Goal: Navigation & Orientation: Find specific page/section

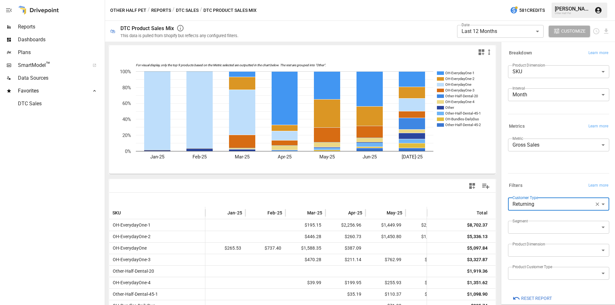
scroll to position [10, 0]
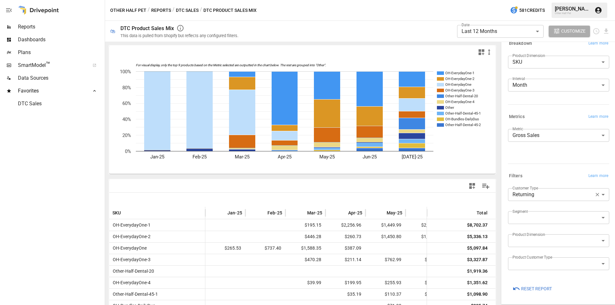
click at [158, 10] on button "Reports" at bounding box center [161, 10] width 20 height 8
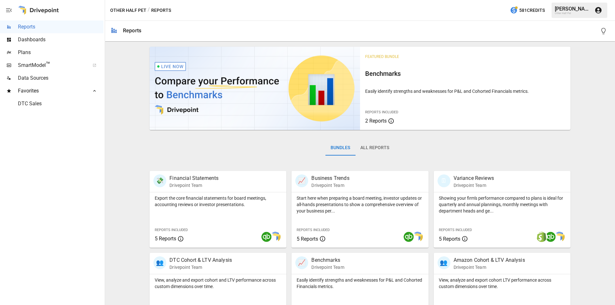
scroll to position [191, 0]
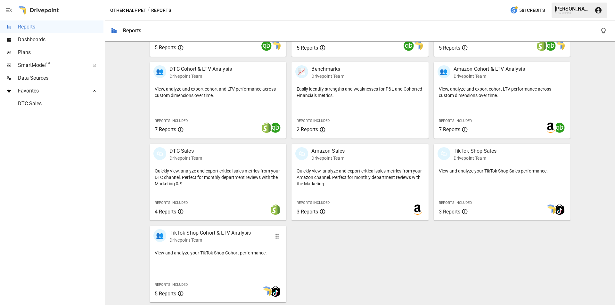
click at [181, 150] on p "DTC Sales" at bounding box center [186, 151] width 33 height 8
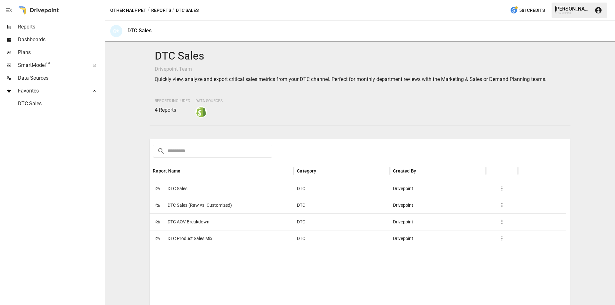
click at [198, 239] on span "DTC Product Sales Mix" at bounding box center [190, 239] width 45 height 16
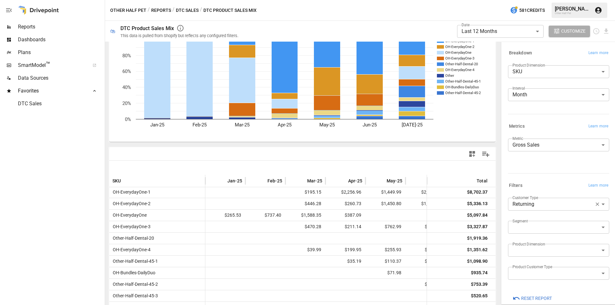
click at [158, 11] on button "Reports" at bounding box center [161, 10] width 20 height 8
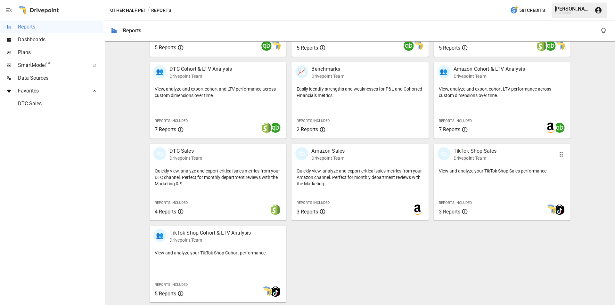
scroll to position [95, 0]
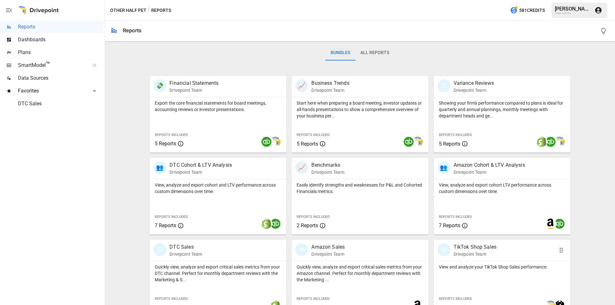
click at [494, 252] on div "🛍 TikTok Shop Sales Drivepoint Team" at bounding box center [492, 251] width 108 height 14
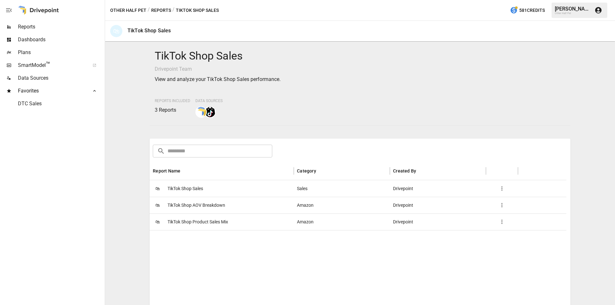
click at [209, 225] on span "TikTok Shop Product Sales Mix" at bounding box center [198, 222] width 61 height 16
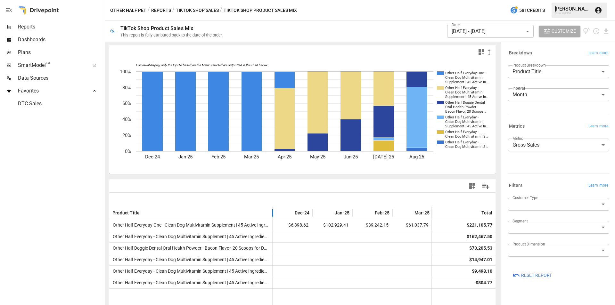
drag, startPoint x: 244, startPoint y: 211, endPoint x: 612, endPoint y: 273, distance: 373.4
click at [271, 219] on div at bounding box center [272, 213] width 3 height 12
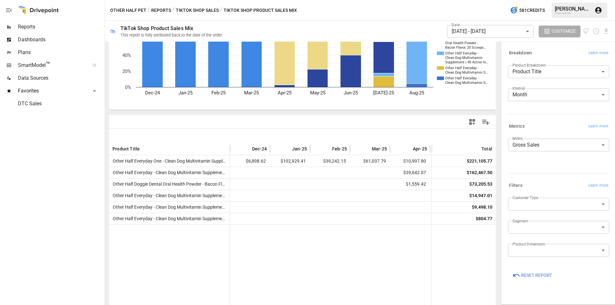
scroll to position [84, 0]
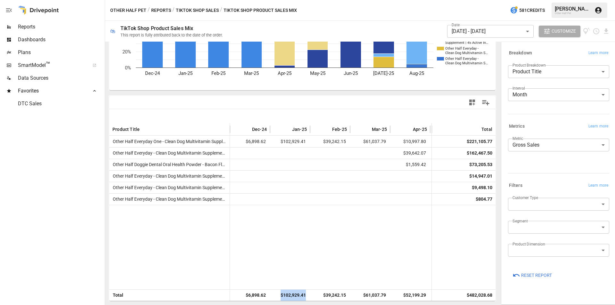
drag, startPoint x: 275, startPoint y: 303, endPoint x: 365, endPoint y: 273, distance: 95.2
click at [311, 300] on div "For visual display, only the top 10 based on the Metric selected are outputted …" at bounding box center [302, 174] width 395 height 264
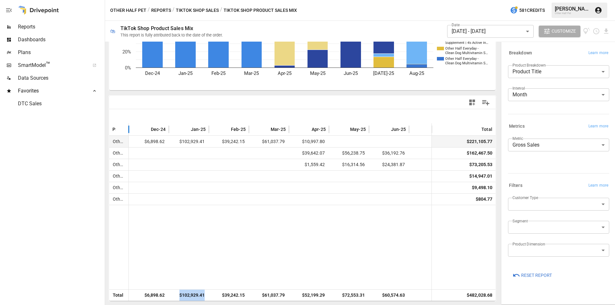
drag, startPoint x: 222, startPoint y: 131, endPoint x: 222, endPoint y: 136, distance: 5.1
click at [222, 136] on div "Product Title Dec-24 Jan-25 Feb-25 Mar-25 Apr-25 May-25 Jun-25 Total Other Half…" at bounding box center [302, 212] width 386 height 178
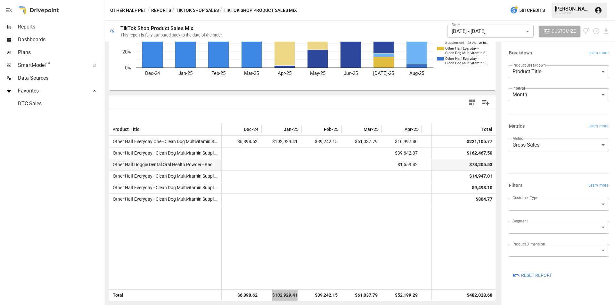
scroll to position [0, 0]
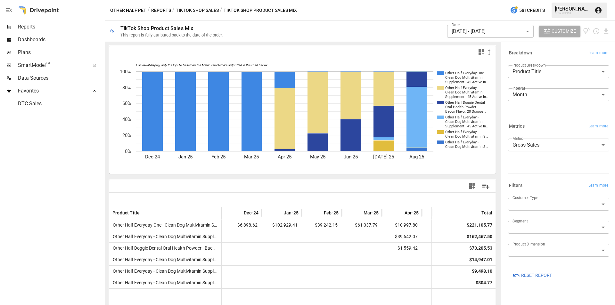
click at [160, 8] on button "Reports" at bounding box center [161, 10] width 20 height 8
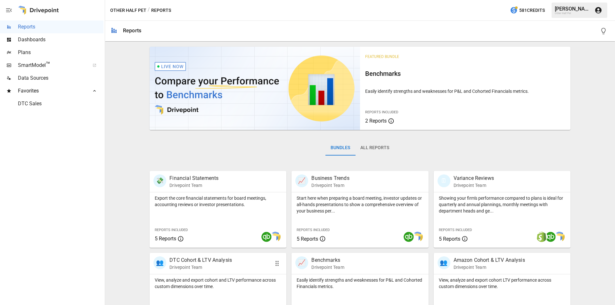
scroll to position [191, 0]
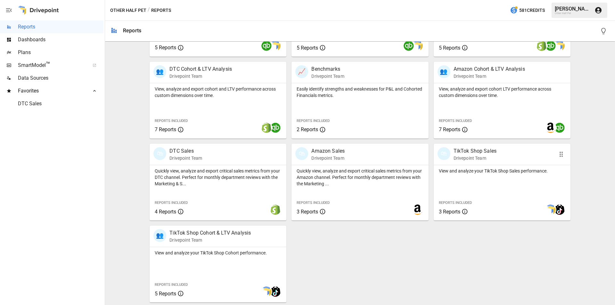
click at [481, 149] on p "TikTok Shop Sales" at bounding box center [475, 151] width 43 height 8
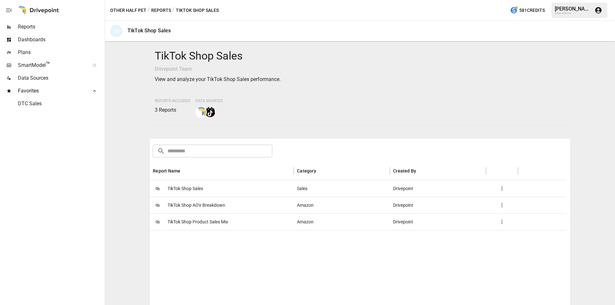
click at [204, 224] on span "TikTok Shop Product Sales Mix" at bounding box center [198, 222] width 61 height 16
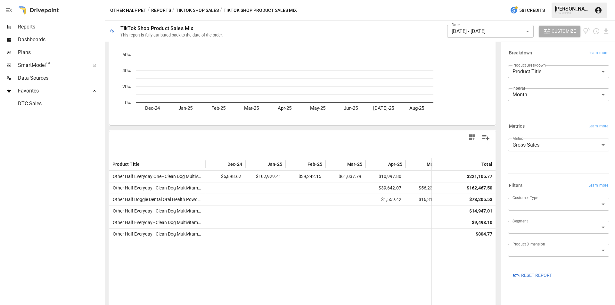
scroll to position [84, 0]
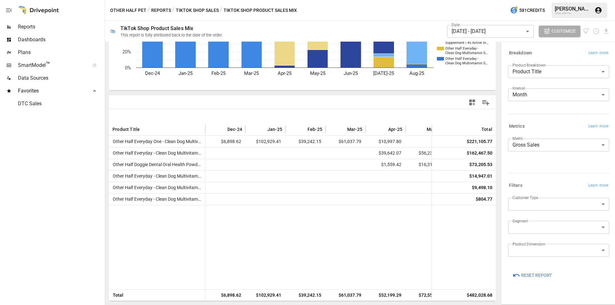
click at [161, 7] on button "Reports" at bounding box center [161, 10] width 20 height 8
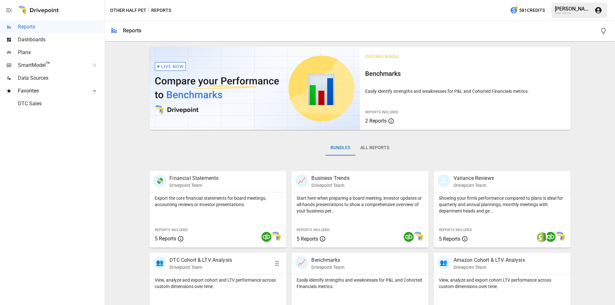
scroll to position [64, 0]
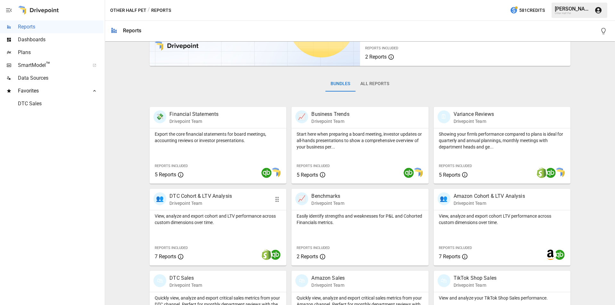
click at [204, 202] on p "Drivepoint Team" at bounding box center [201, 203] width 62 height 6
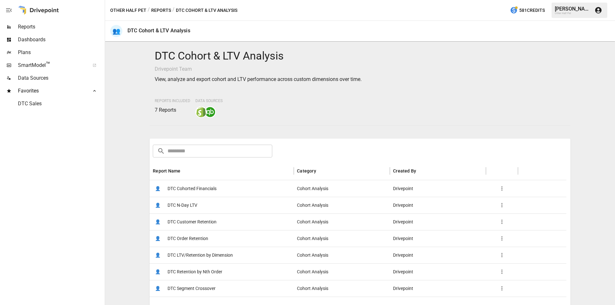
click at [165, 9] on button "Reports" at bounding box center [161, 10] width 20 height 8
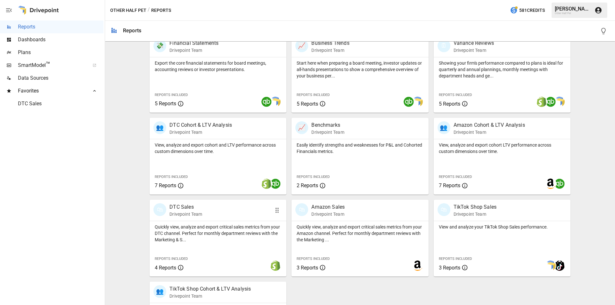
scroll to position [191, 0]
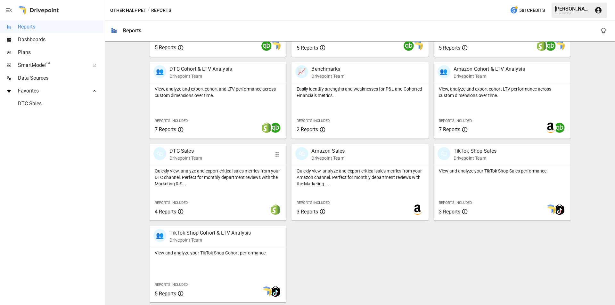
click at [186, 137] on div "Reports Included 7 Reports" at bounding box center [178, 125] width 57 height 28
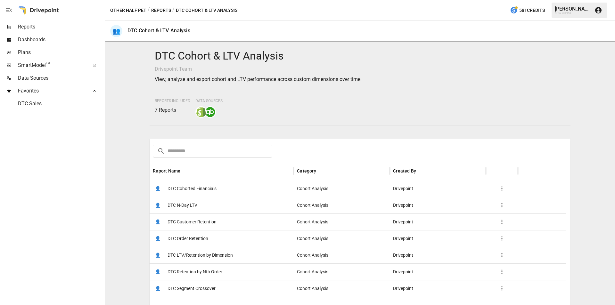
click at [164, 4] on div "Other Half Pet / Reports / DTC Cohort & LTV Analysis 581 Credits [PERSON_NAME] …" at bounding box center [360, 10] width 510 height 21
click at [164, 10] on button "Reports" at bounding box center [161, 10] width 20 height 8
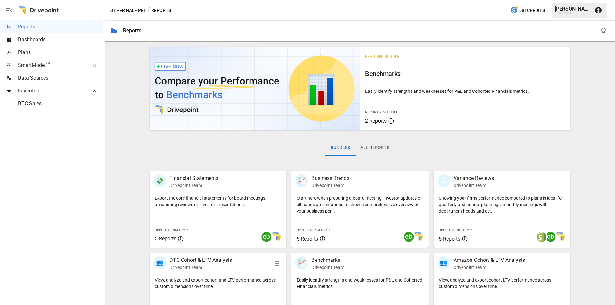
scroll to position [64, 0]
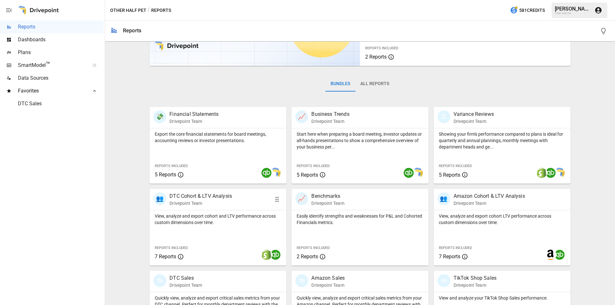
click at [197, 282] on p "Drivepoint Team" at bounding box center [186, 285] width 33 height 6
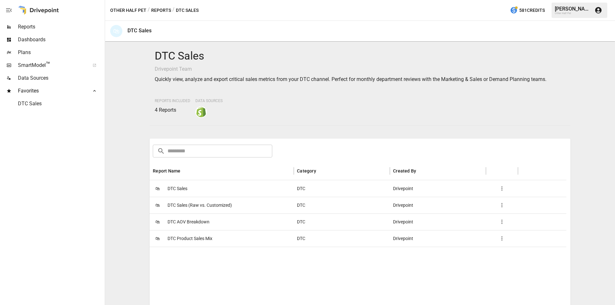
click at [198, 243] on span "DTC Product Sales Mix" at bounding box center [190, 239] width 45 height 16
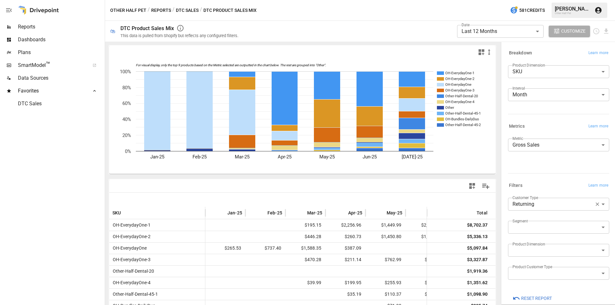
click at [158, 10] on button "Reports" at bounding box center [161, 10] width 20 height 8
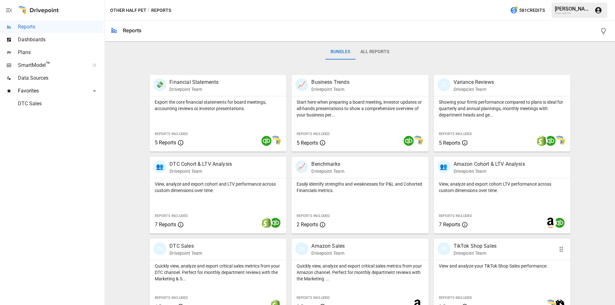
scroll to position [160, 0]
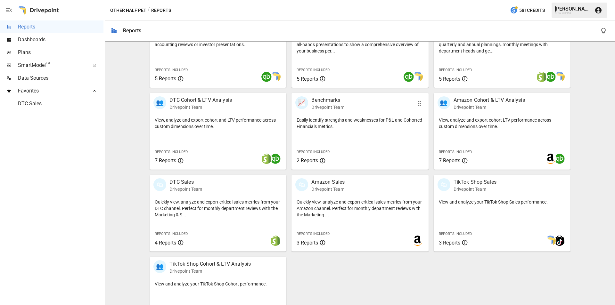
click at [322, 179] on p "Amazon Sales" at bounding box center [327, 182] width 33 height 8
